Goal: Task Accomplishment & Management: Manage account settings

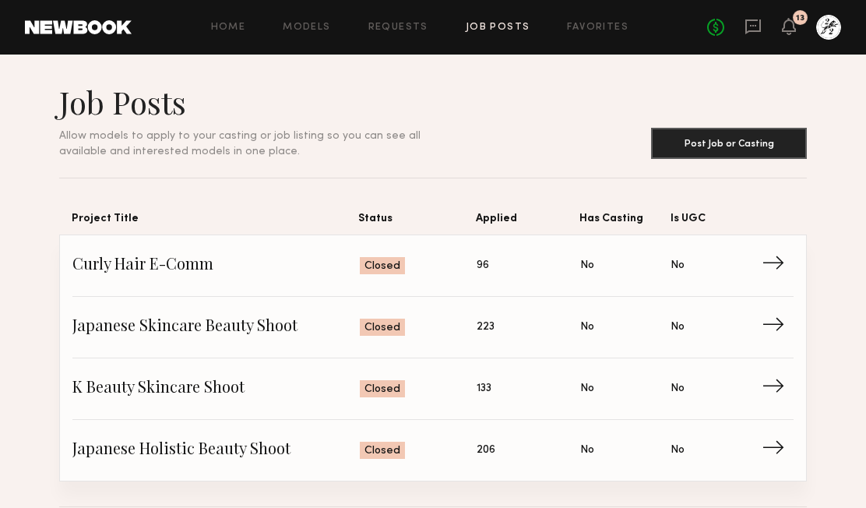
click at [412, 18] on div "Home Models Requests Job Posts Favorites Sign Out No fees up to $5,000 13" at bounding box center [486, 27] width 709 height 25
click at [412, 33] on div "Home Models Requests Job Posts Favorites Sign Out No fees up to $5,000 13" at bounding box center [486, 27] width 709 height 25
click at [402, 25] on link "Requests" at bounding box center [398, 28] width 60 height 10
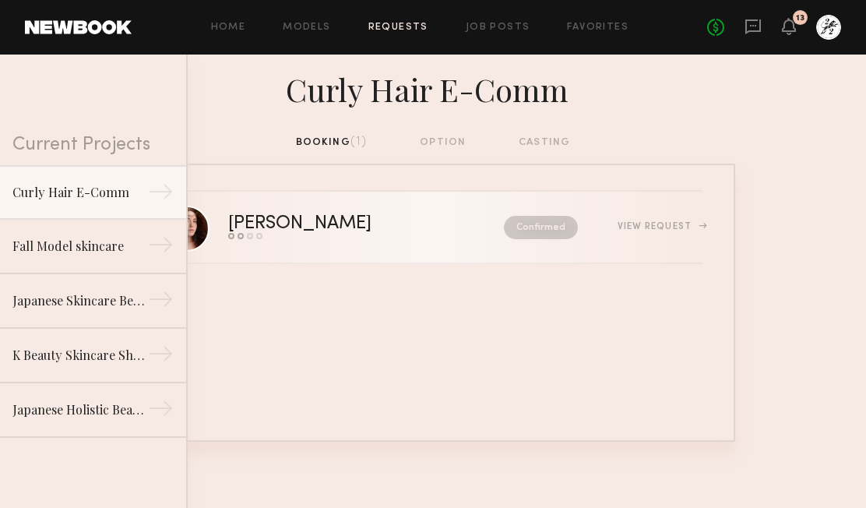
click at [662, 223] on div "View Request" at bounding box center [659, 226] width 85 height 9
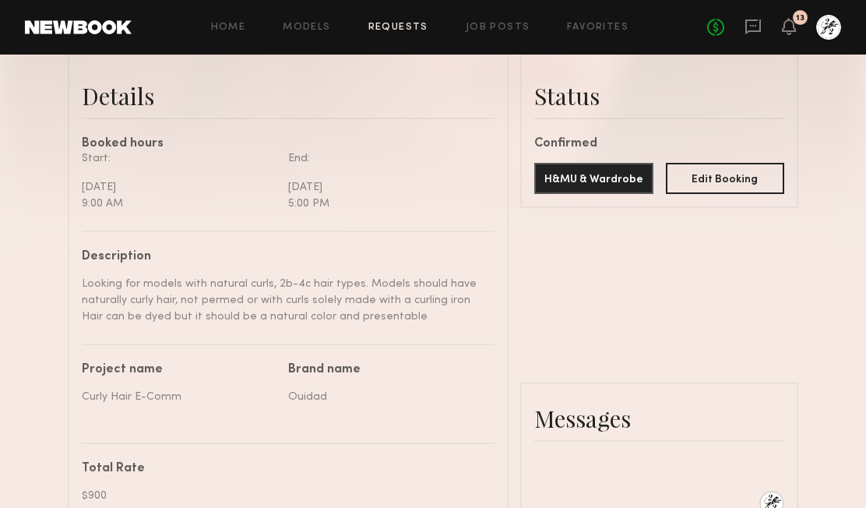
scroll to position [388, 0]
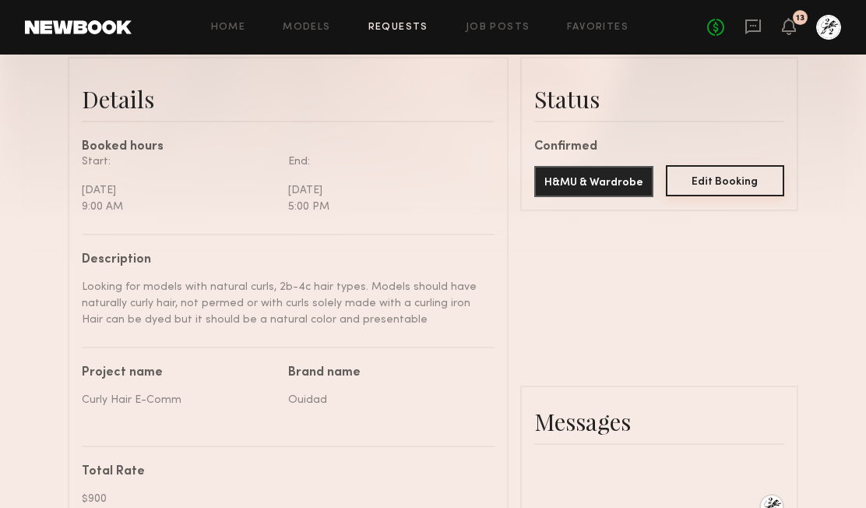
click at [707, 181] on button "Edit Booking" at bounding box center [725, 180] width 119 height 31
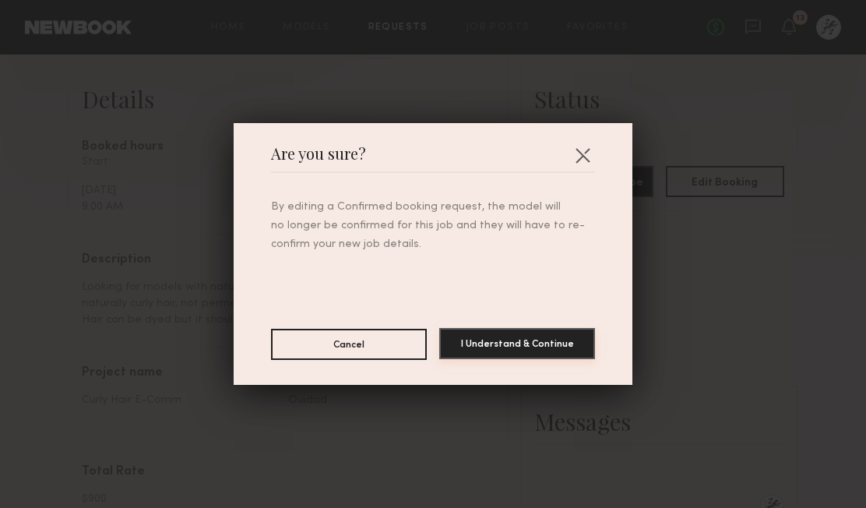
click at [533, 345] on button "I Understand & Continue" at bounding box center [517, 343] width 156 height 31
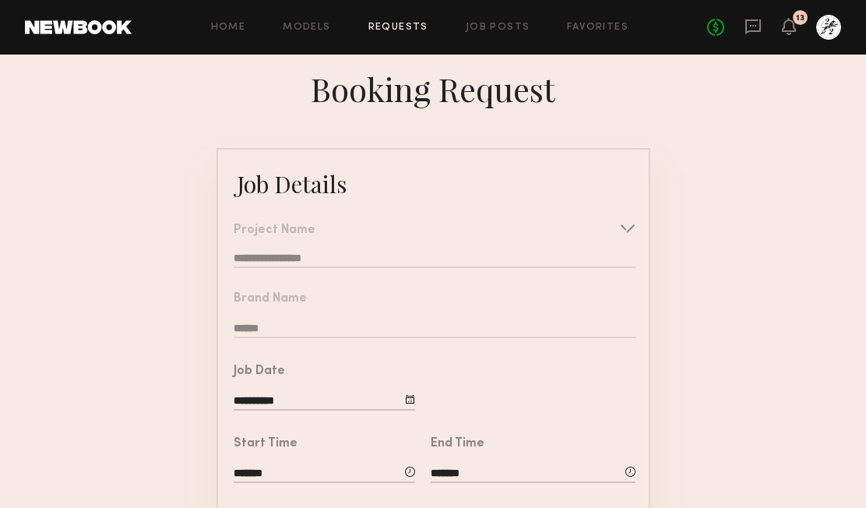
click at [399, 26] on link "Requests" at bounding box center [398, 28] width 60 height 10
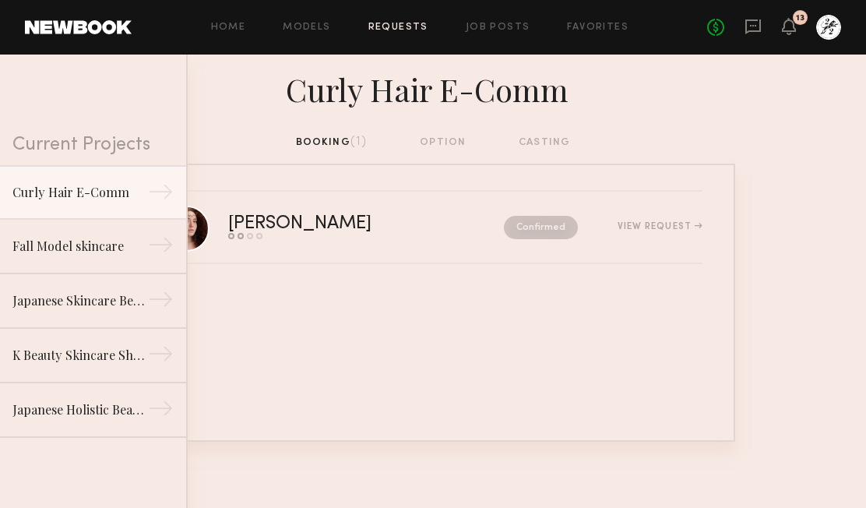
click at [459, 141] on div "booking (1) option casting" at bounding box center [433, 142] width 275 height 17
click at [447, 139] on div "booking (1) option casting" at bounding box center [433, 142] width 275 height 17
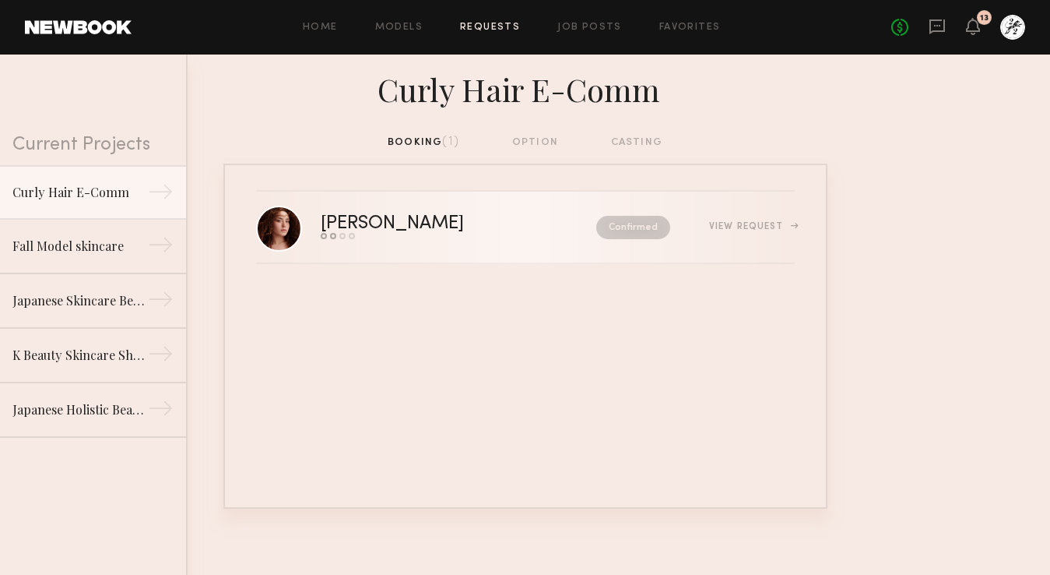
click at [405, 227] on div "[PERSON_NAME]" at bounding box center [425, 224] width 209 height 18
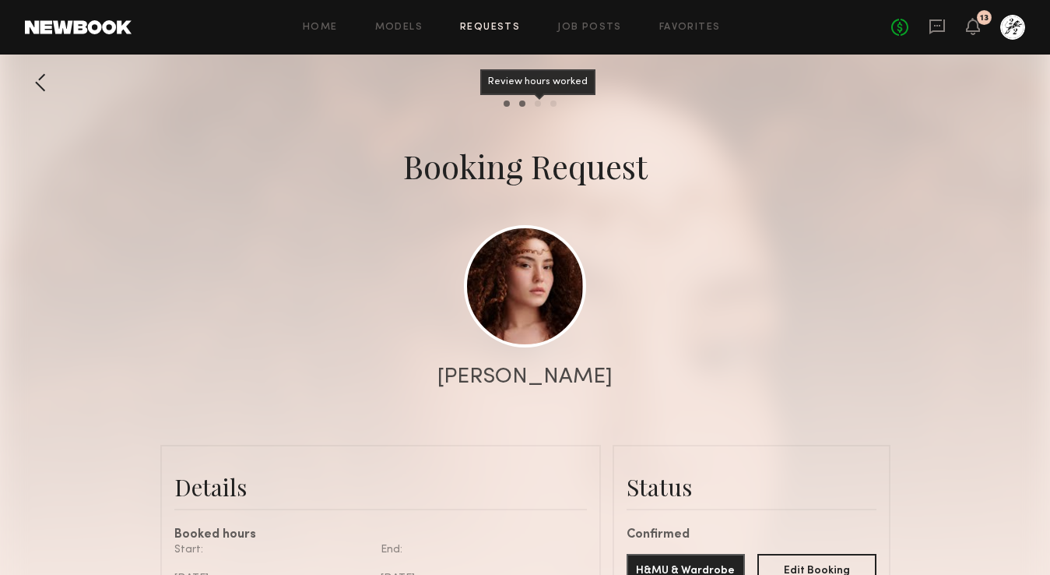
click at [536, 103] on div "Review hours worked" at bounding box center [538, 103] width 6 height 6
click at [552, 103] on div "Pay model" at bounding box center [553, 103] width 6 height 6
click at [505, 107] on div at bounding box center [525, 311] width 1050 height 623
click at [512, 107] on div at bounding box center [525, 311] width 1050 height 623
click at [519, 107] on div at bounding box center [525, 311] width 1050 height 623
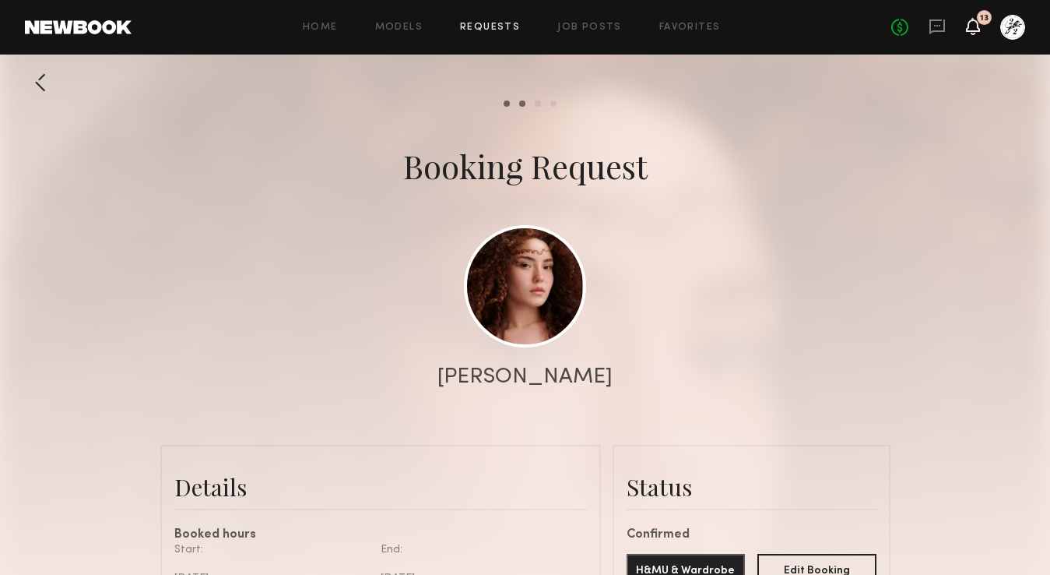
click at [865, 27] on icon at bounding box center [973, 25] width 12 height 11
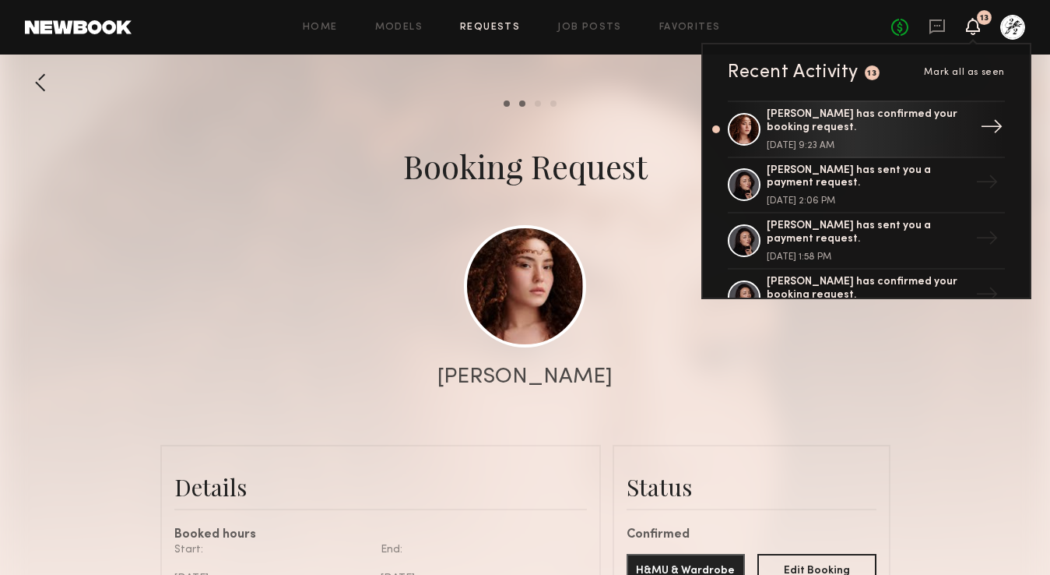
click at [855, 130] on div "[PERSON_NAME] has confirmed your booking request." at bounding box center [868, 121] width 202 height 26
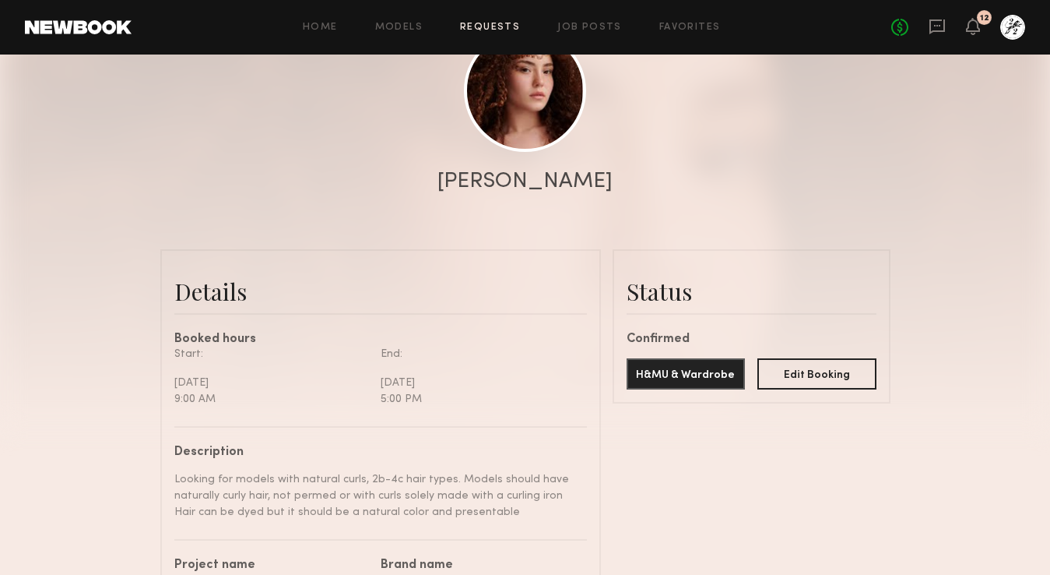
scroll to position [360, 0]
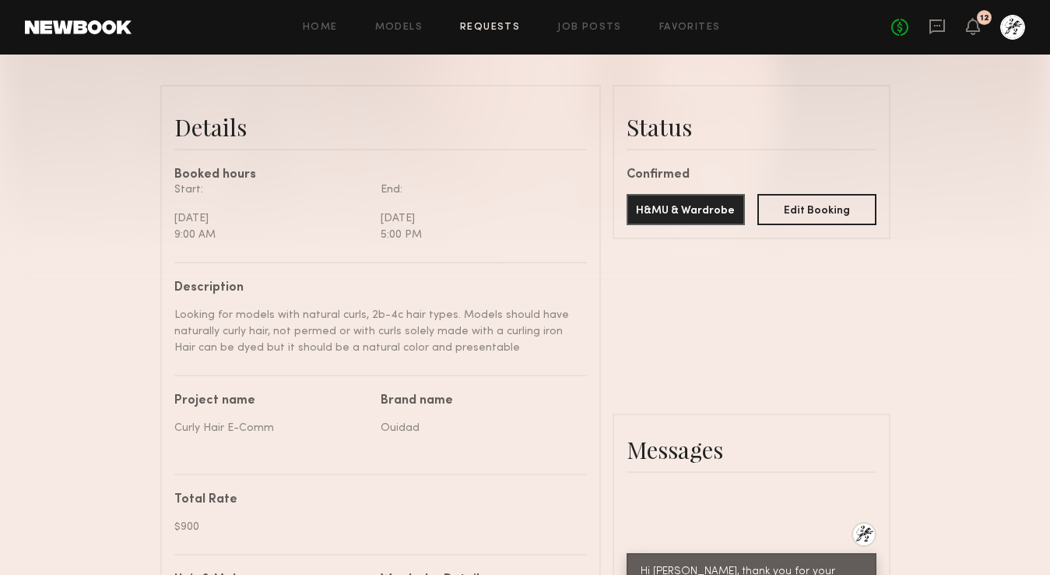
click at [660, 184] on div "H&MU & Wardrobe Edit Booking" at bounding box center [752, 203] width 250 height 44
click at [828, 211] on button "Edit Booking" at bounding box center [817, 208] width 119 height 31
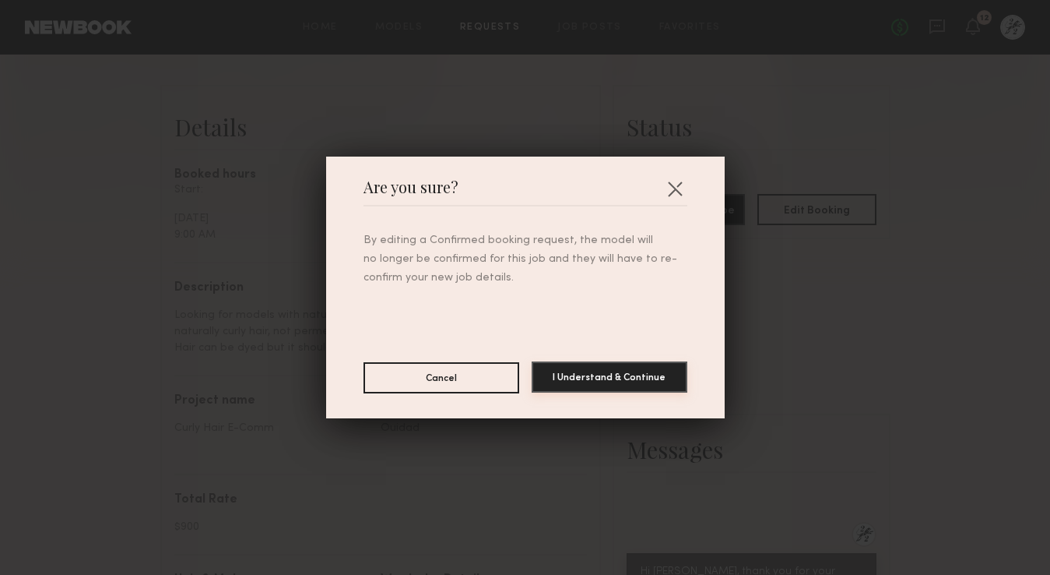
click at [609, 376] on button "I Understand & Continue" at bounding box center [610, 376] width 156 height 31
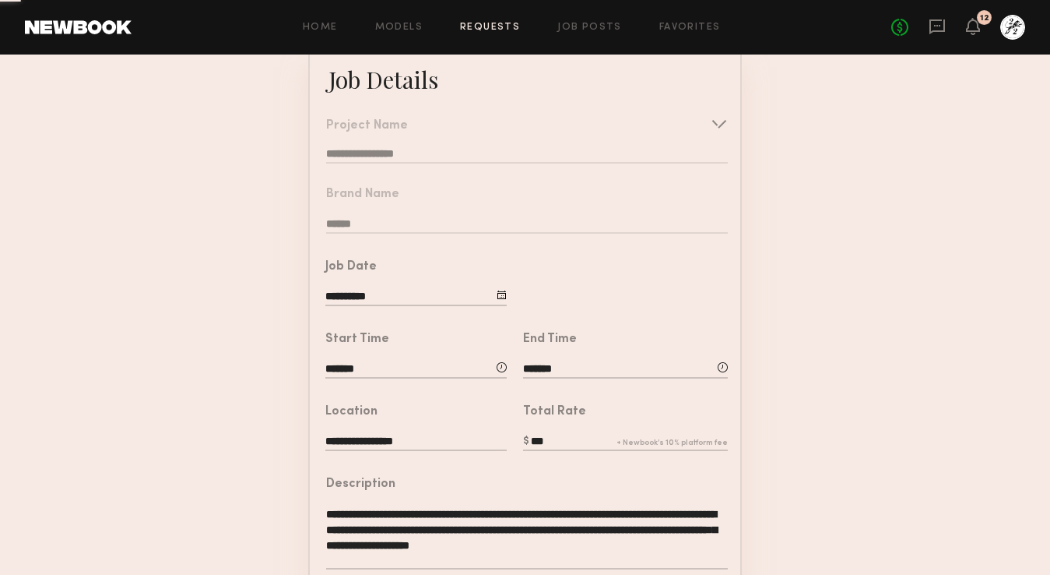
scroll to position [453, 0]
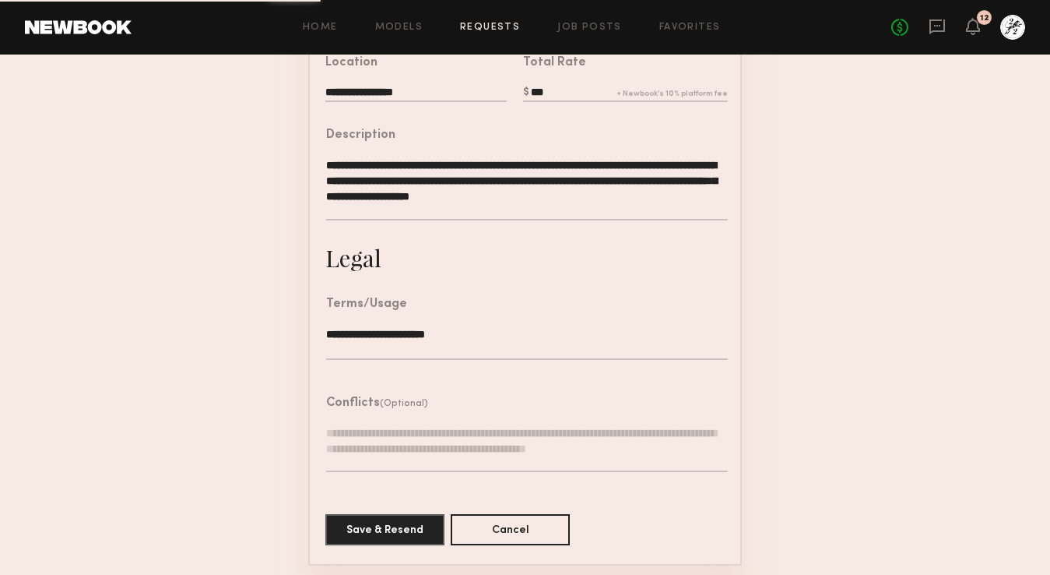
click at [379, 407] on div "Conflicts (Optional)" at bounding box center [527, 442] width 402 height 90
click at [506, 507] on button "Cancel" at bounding box center [510, 528] width 119 height 31
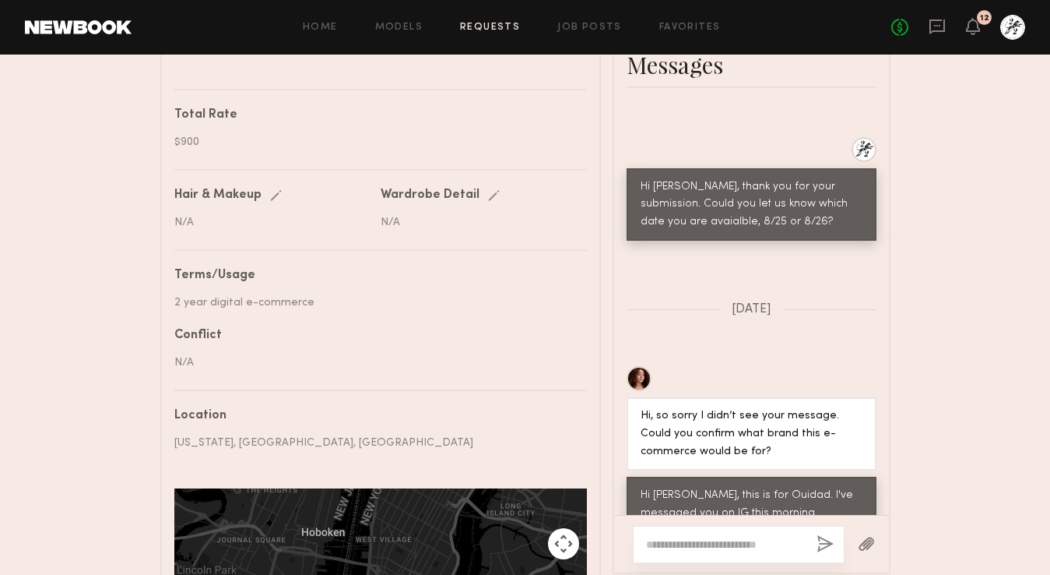
scroll to position [980, 0]
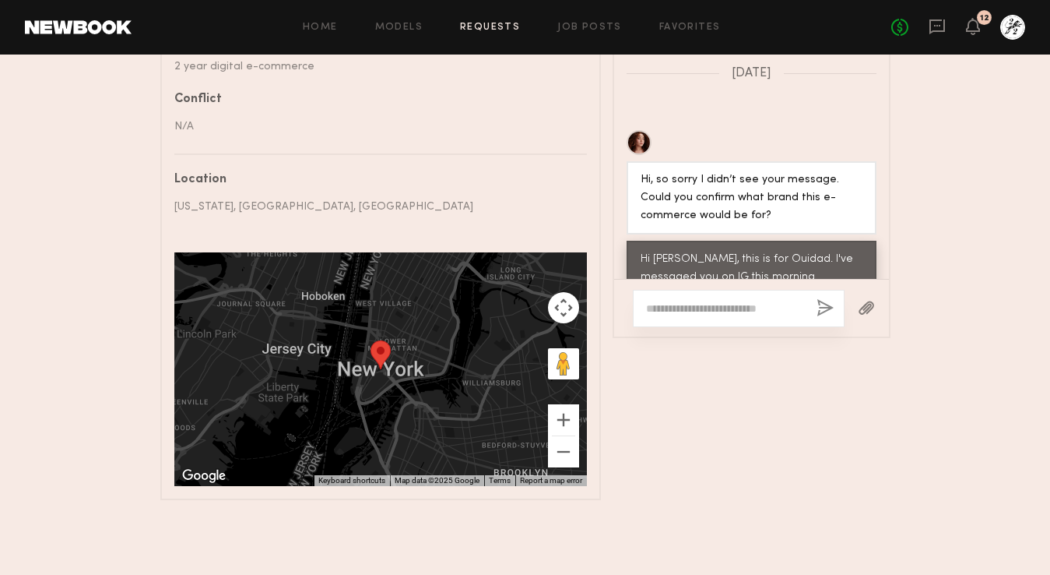
click at [865, 30] on div "No fees up to $5,000 12" at bounding box center [958, 27] width 134 height 25
click at [865, 29] on div "No fees up to $5,000 12" at bounding box center [958, 27] width 134 height 25
click at [865, 23] on icon at bounding box center [973, 25] width 12 height 11
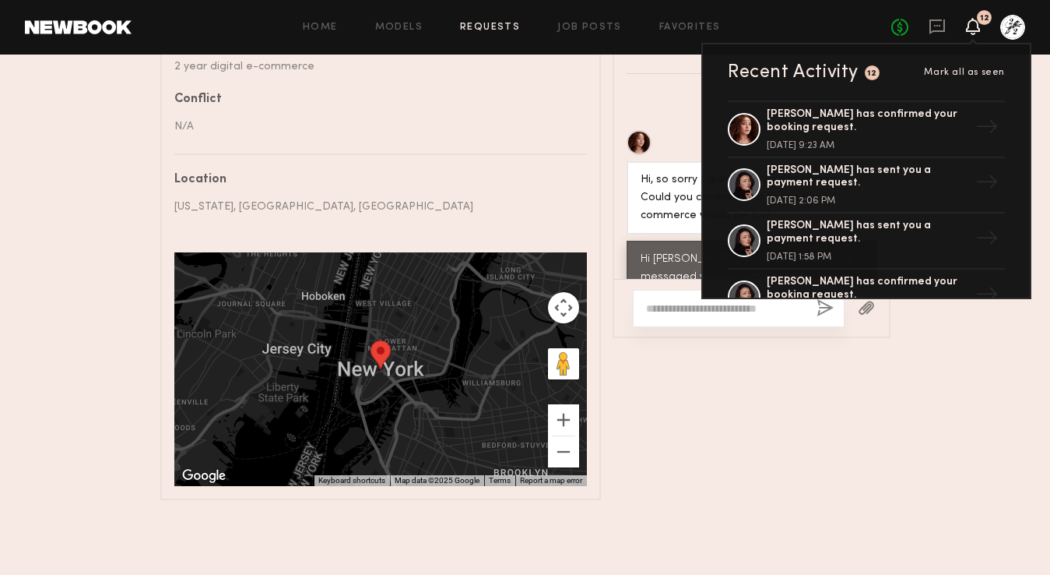
click at [865, 28] on icon at bounding box center [973, 25] width 12 height 11
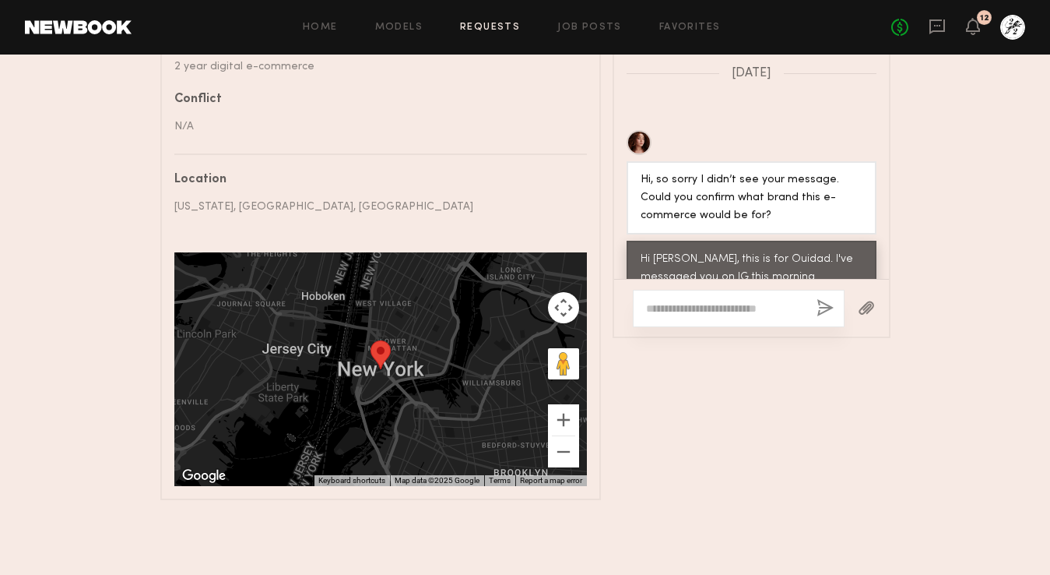
click at [865, 30] on div at bounding box center [1012, 27] width 25 height 25
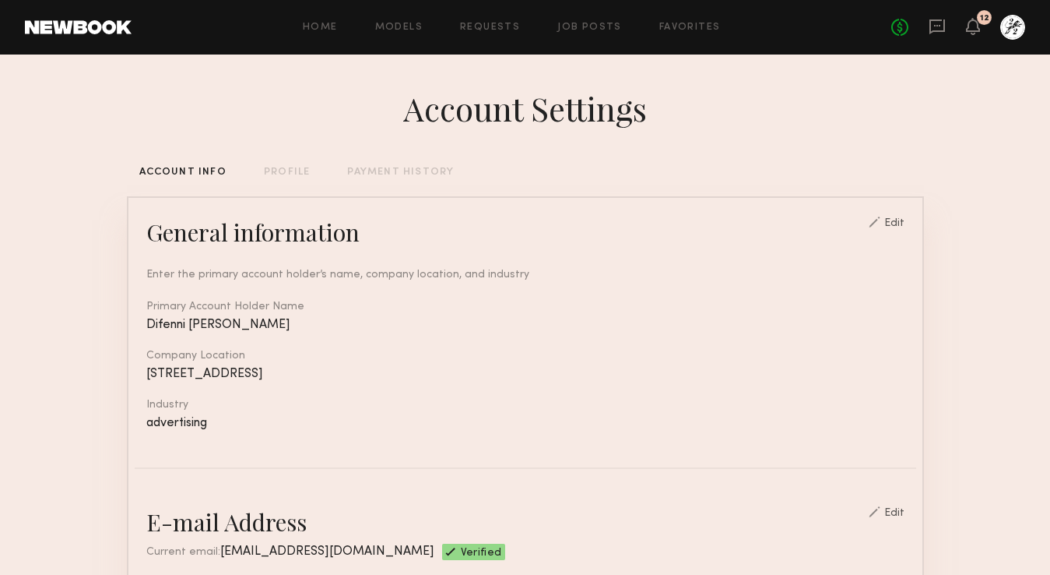
click at [584, 19] on div "Home Models Requests Job Posts Favorites Sign Out No fees up to $5,000 12" at bounding box center [579, 27] width 894 height 25
click at [483, 24] on link "Requests" at bounding box center [490, 28] width 60 height 10
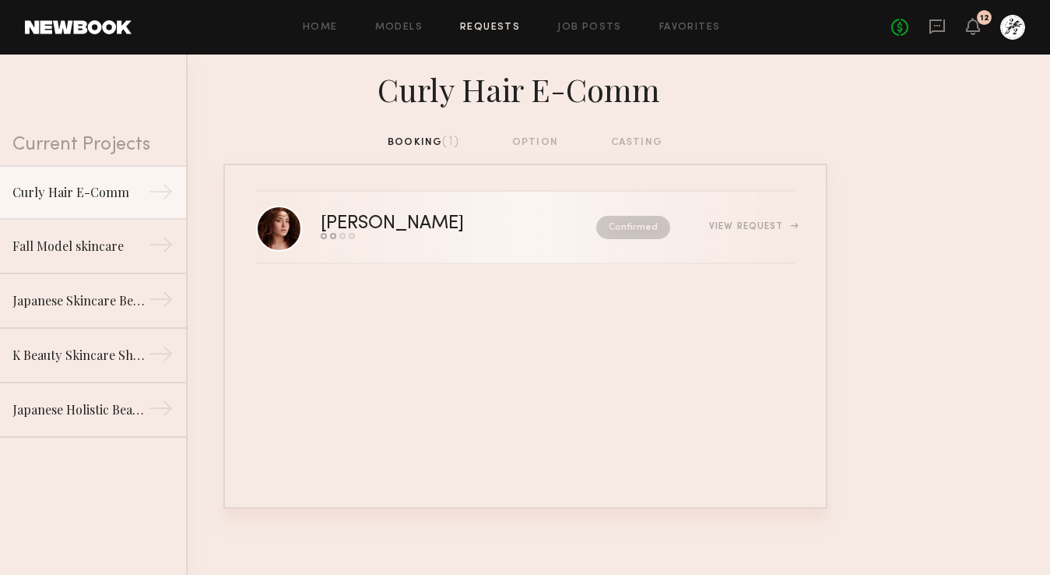
click at [346, 234] on common-progress-item "Pay model" at bounding box center [350, 236] width 9 height 6
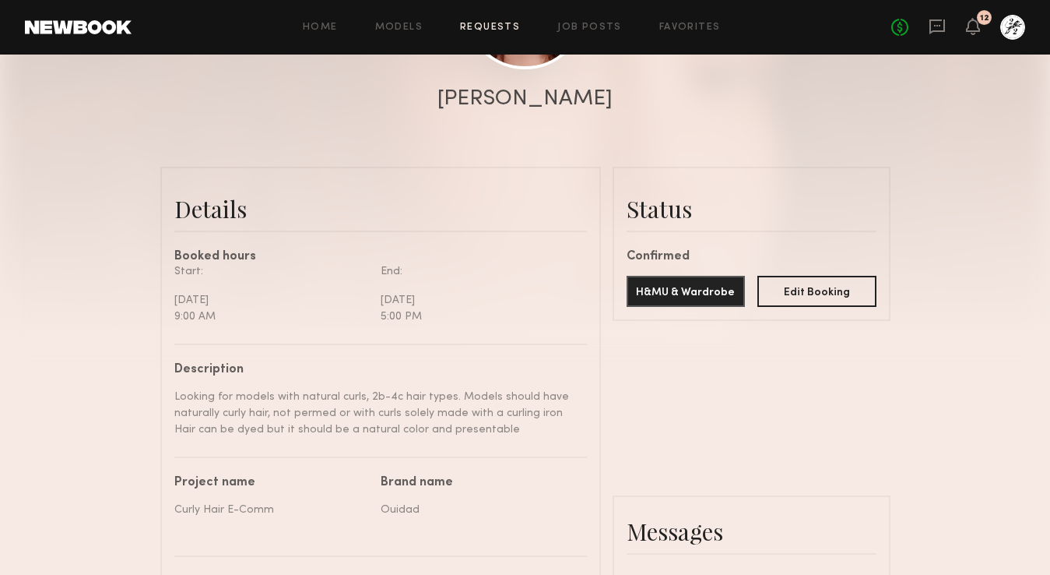
scroll to position [392, 0]
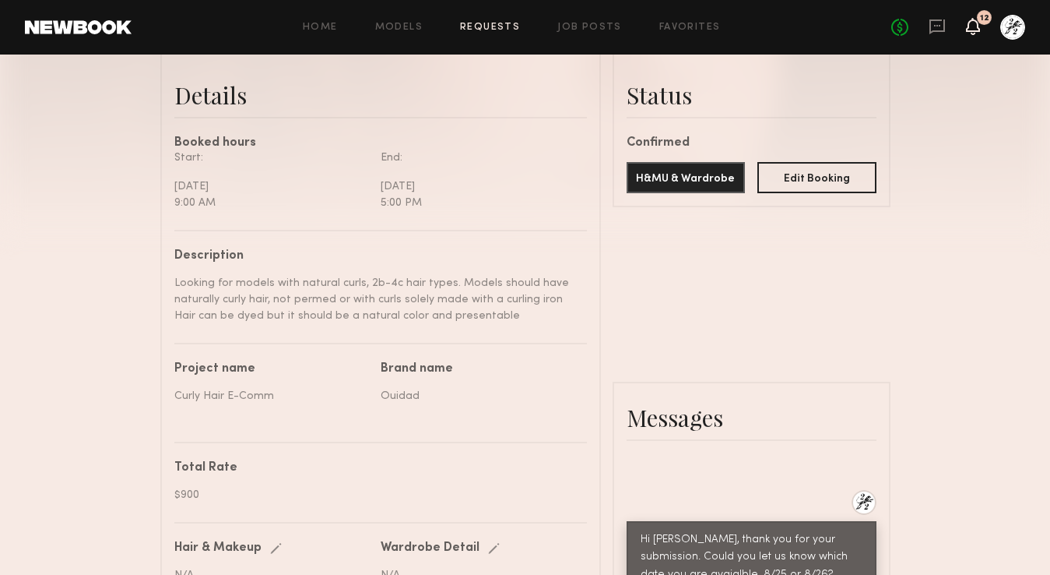
click at [865, 29] on icon at bounding box center [973, 25] width 12 height 11
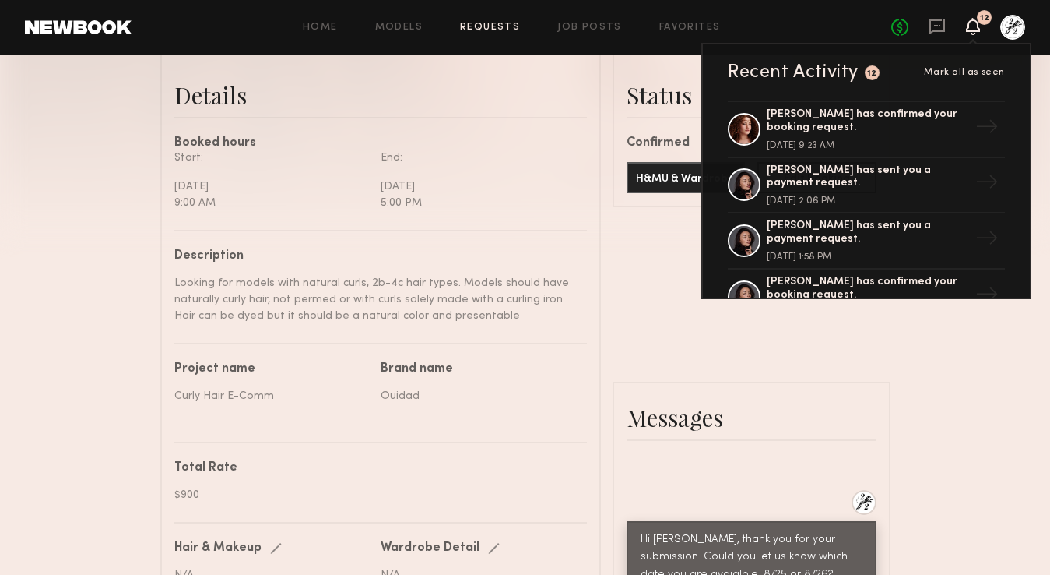
click at [865, 29] on icon at bounding box center [973, 25] width 12 height 11
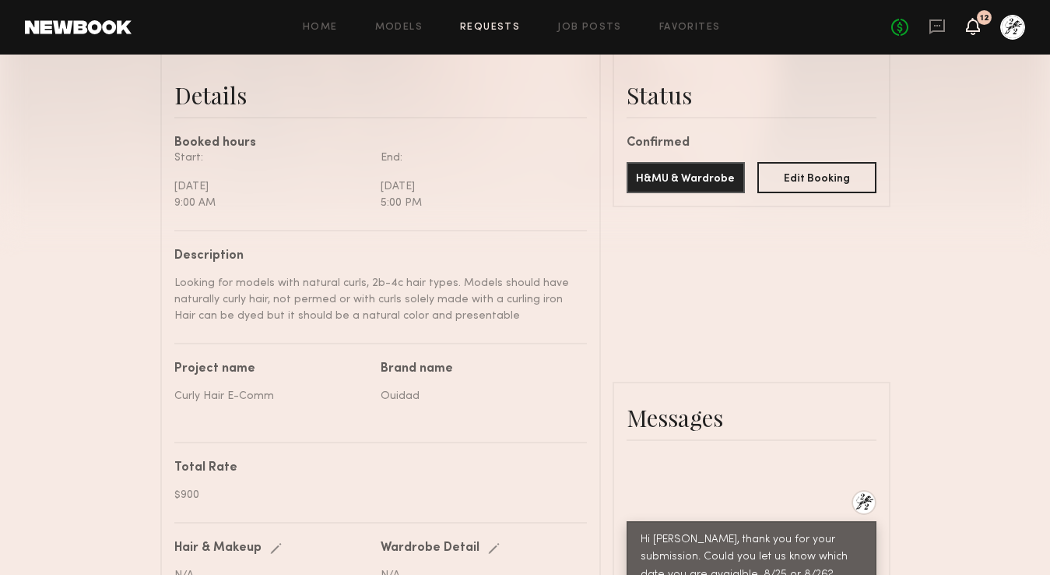
click at [865, 29] on icon at bounding box center [973, 25] width 12 height 11
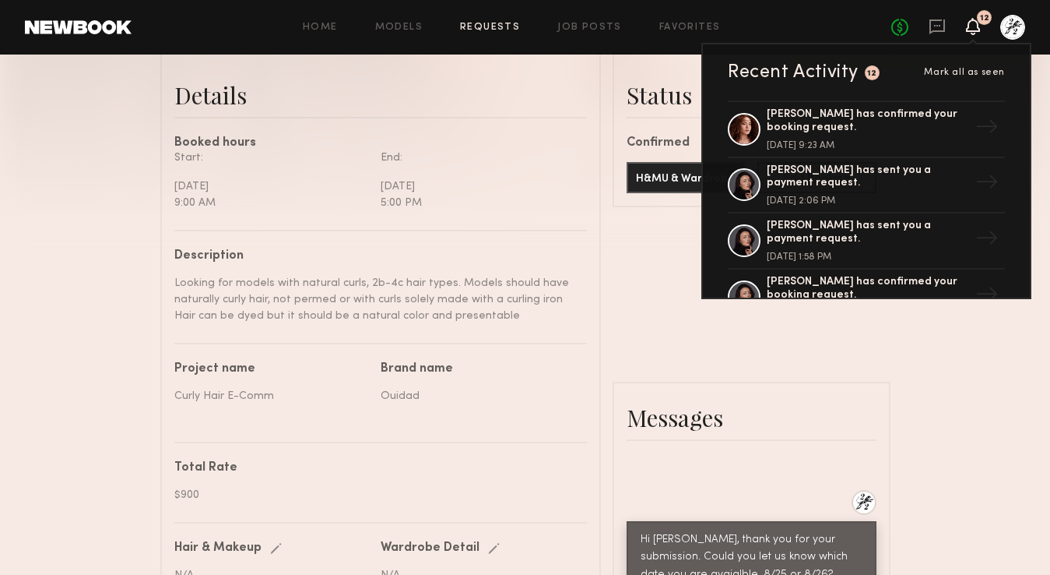
click at [865, 29] on icon at bounding box center [973, 25] width 12 height 11
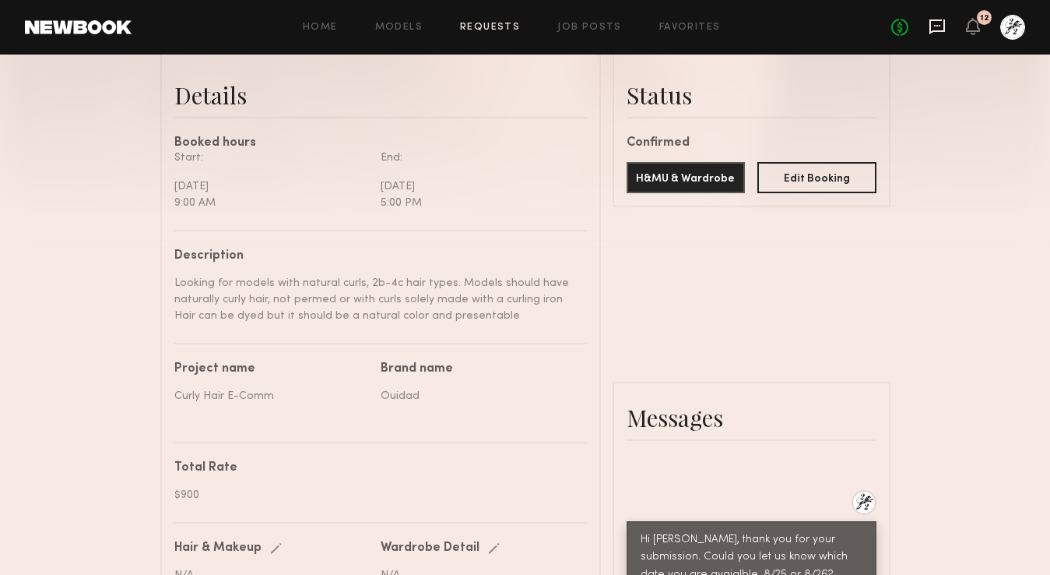
click at [865, 30] on icon at bounding box center [938, 26] width 16 height 15
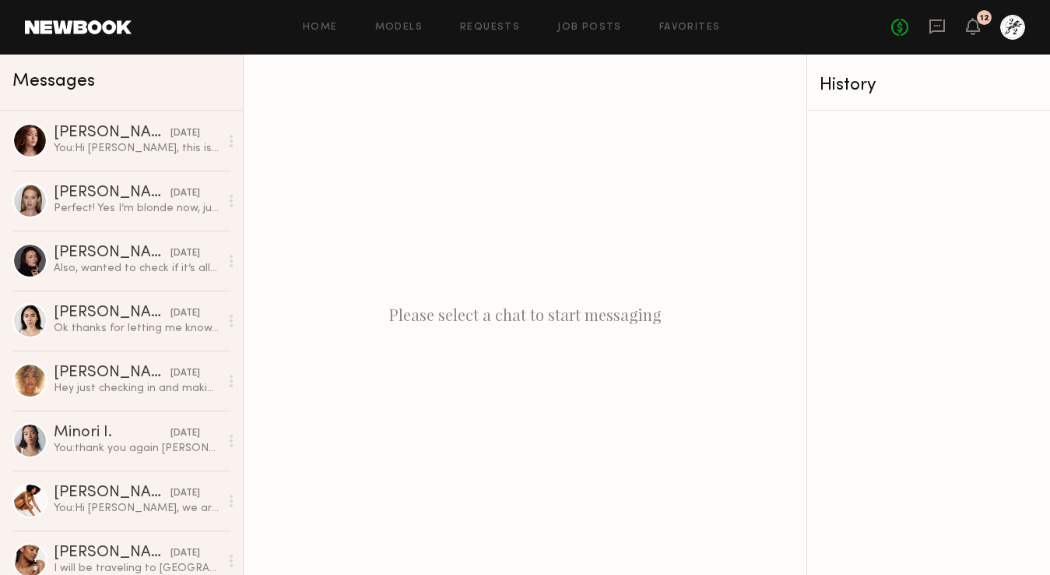
click at [865, 30] on div at bounding box center [1012, 27] width 25 height 25
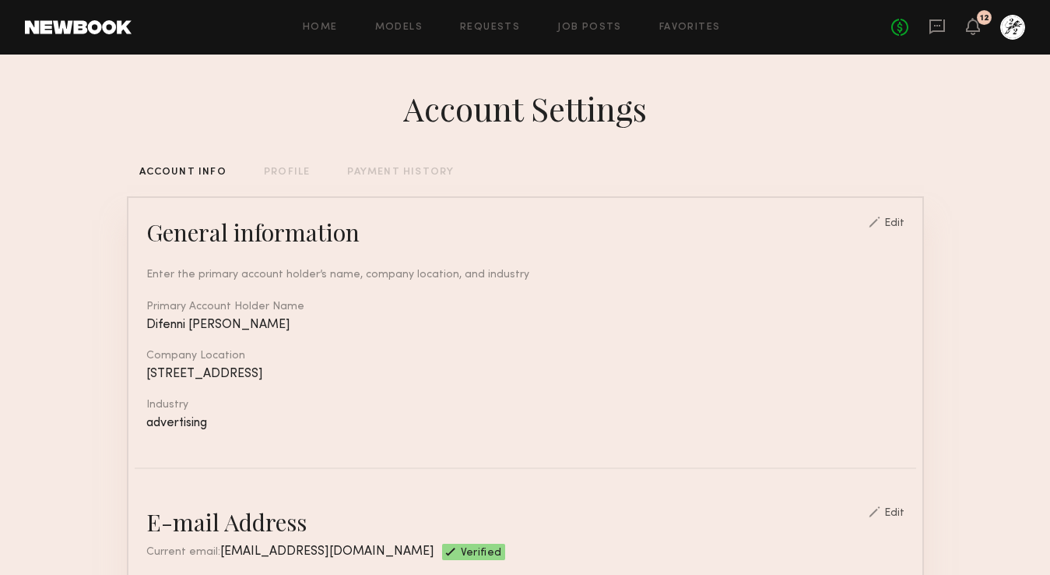
click at [280, 174] on div "PROFILE" at bounding box center [287, 172] width 46 height 10
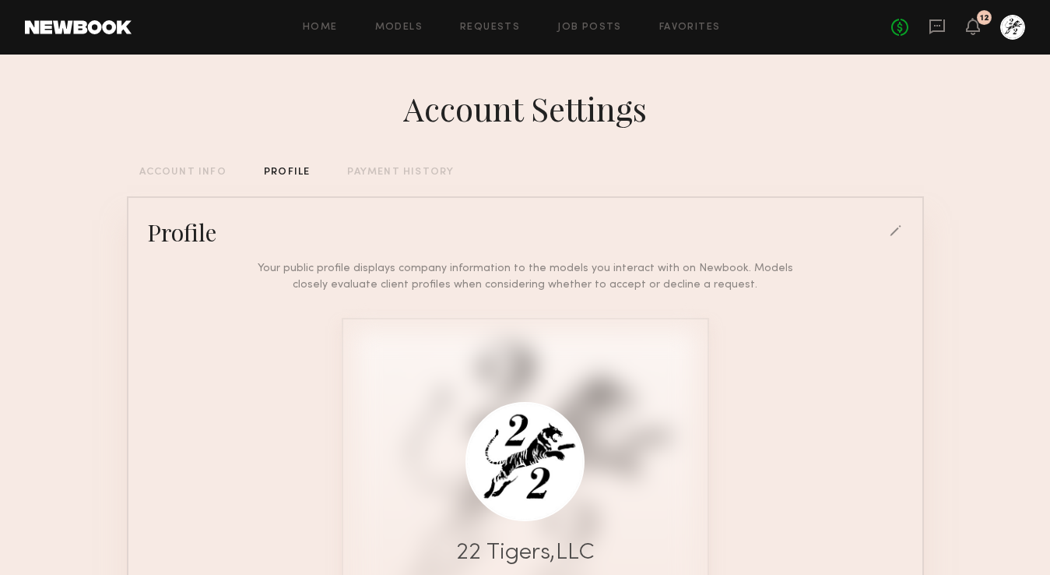
click at [387, 167] on div "PAYMENT HISTORY" at bounding box center [400, 172] width 107 height 10
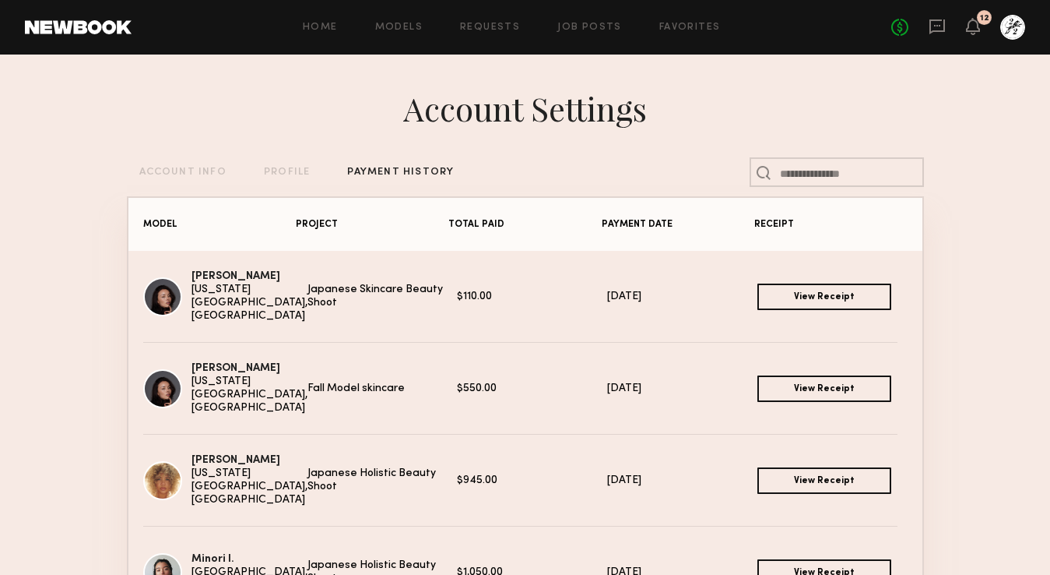
click at [196, 171] on div "ACCOUNT INFO" at bounding box center [182, 172] width 87 height 10
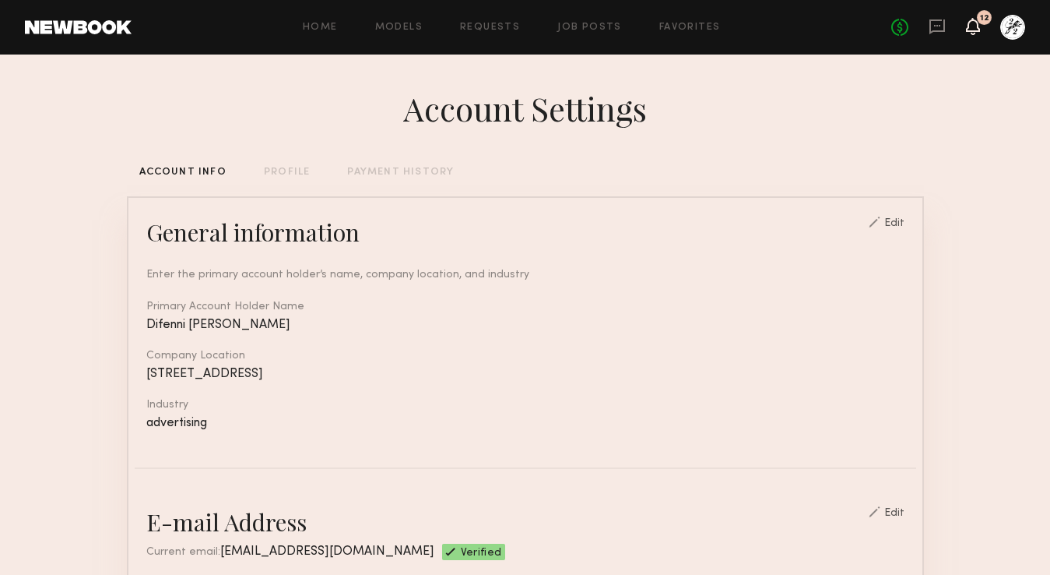
click at [865, 23] on icon at bounding box center [973, 25] width 12 height 11
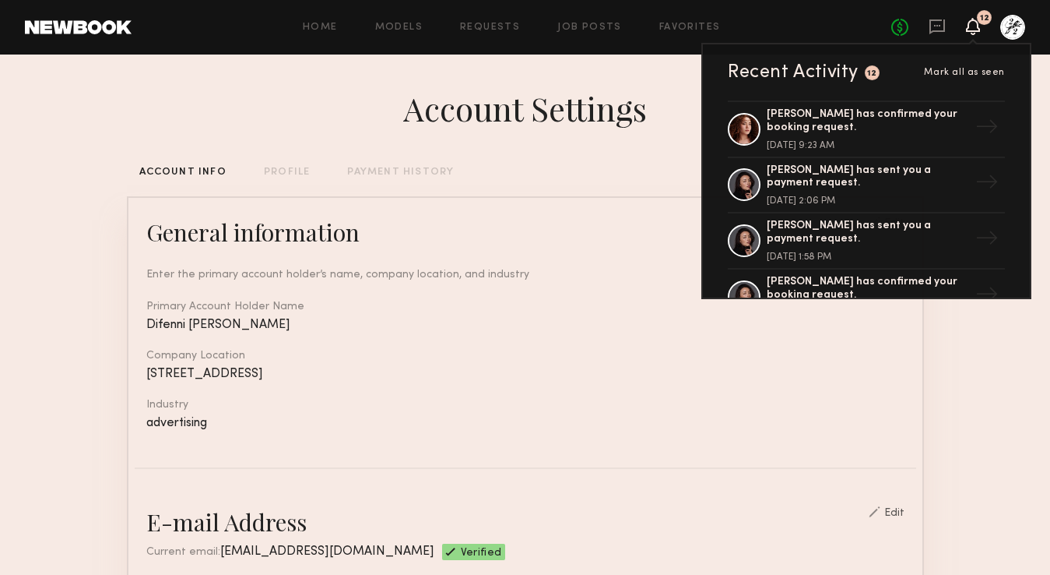
click at [865, 70] on span "Mark all as seen" at bounding box center [964, 72] width 81 height 9
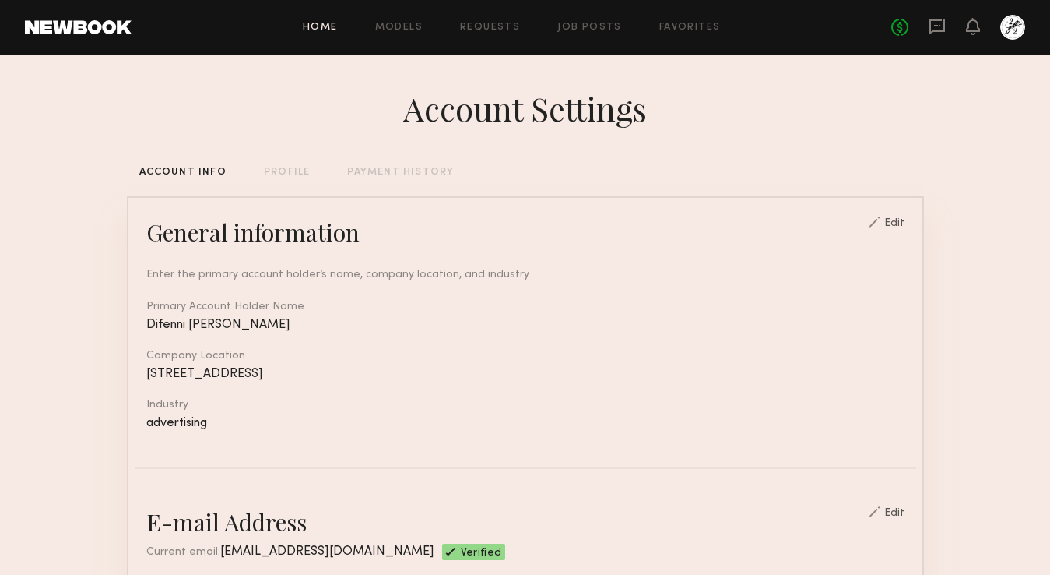
click at [331, 30] on link "Home" at bounding box center [320, 28] width 35 height 10
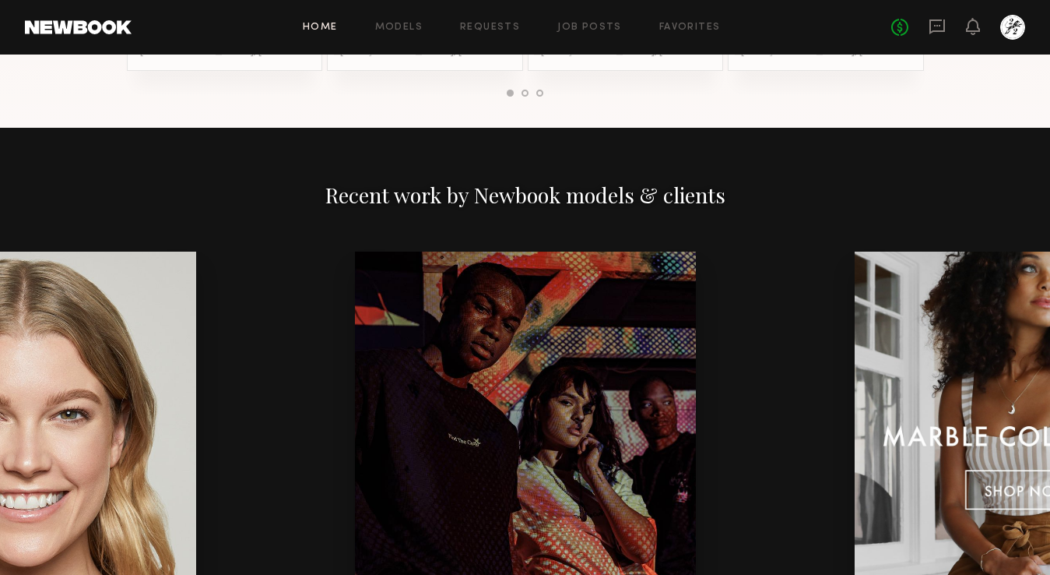
scroll to position [2259, 0]
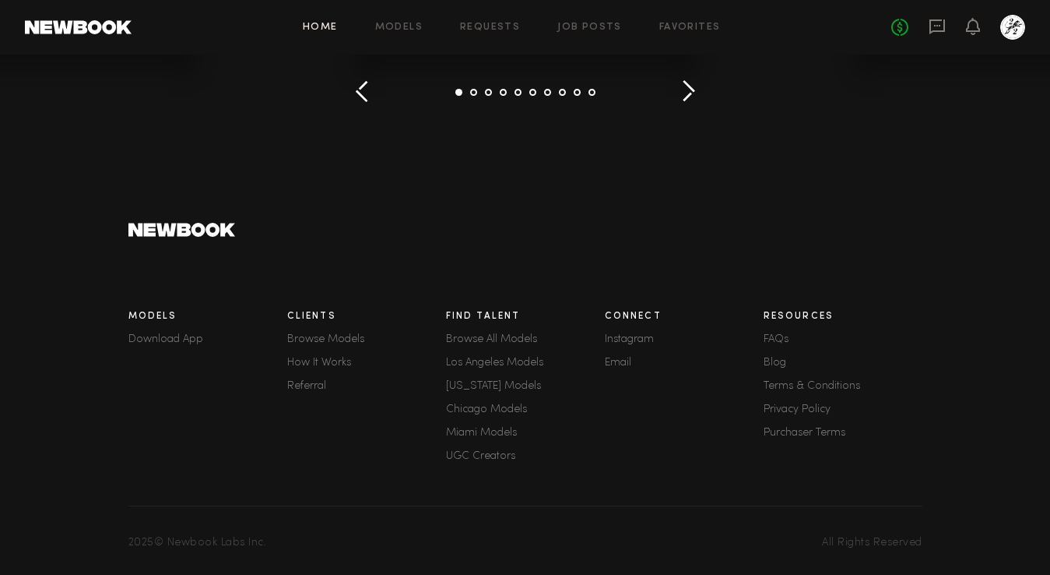
click at [621, 370] on div "Connect Instagram Email" at bounding box center [684, 388] width 159 height 172
click at [624, 363] on link "Email" at bounding box center [684, 362] width 159 height 11
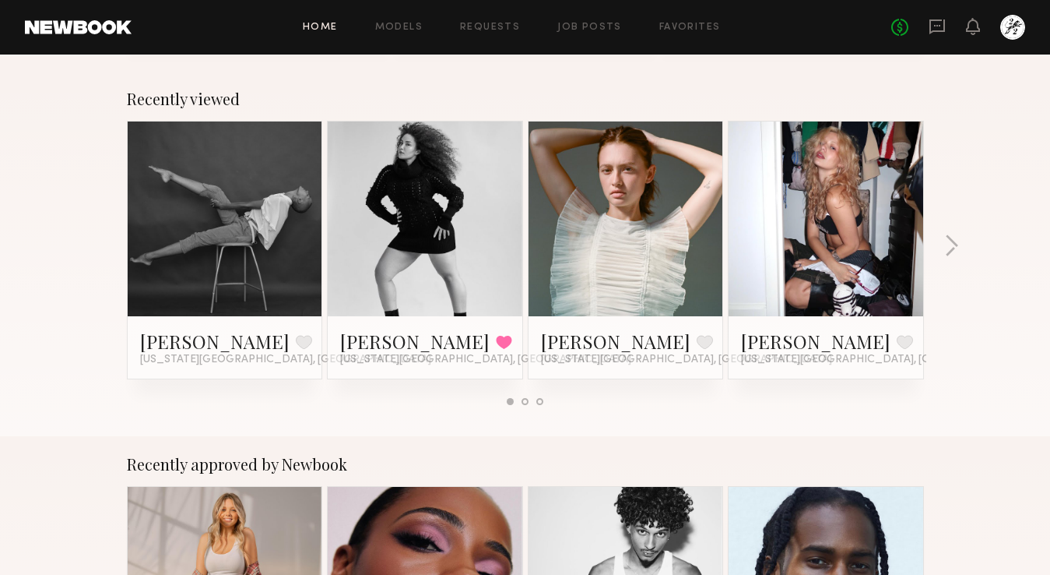
scroll to position [0, 0]
